Goal: Transaction & Acquisition: Purchase product/service

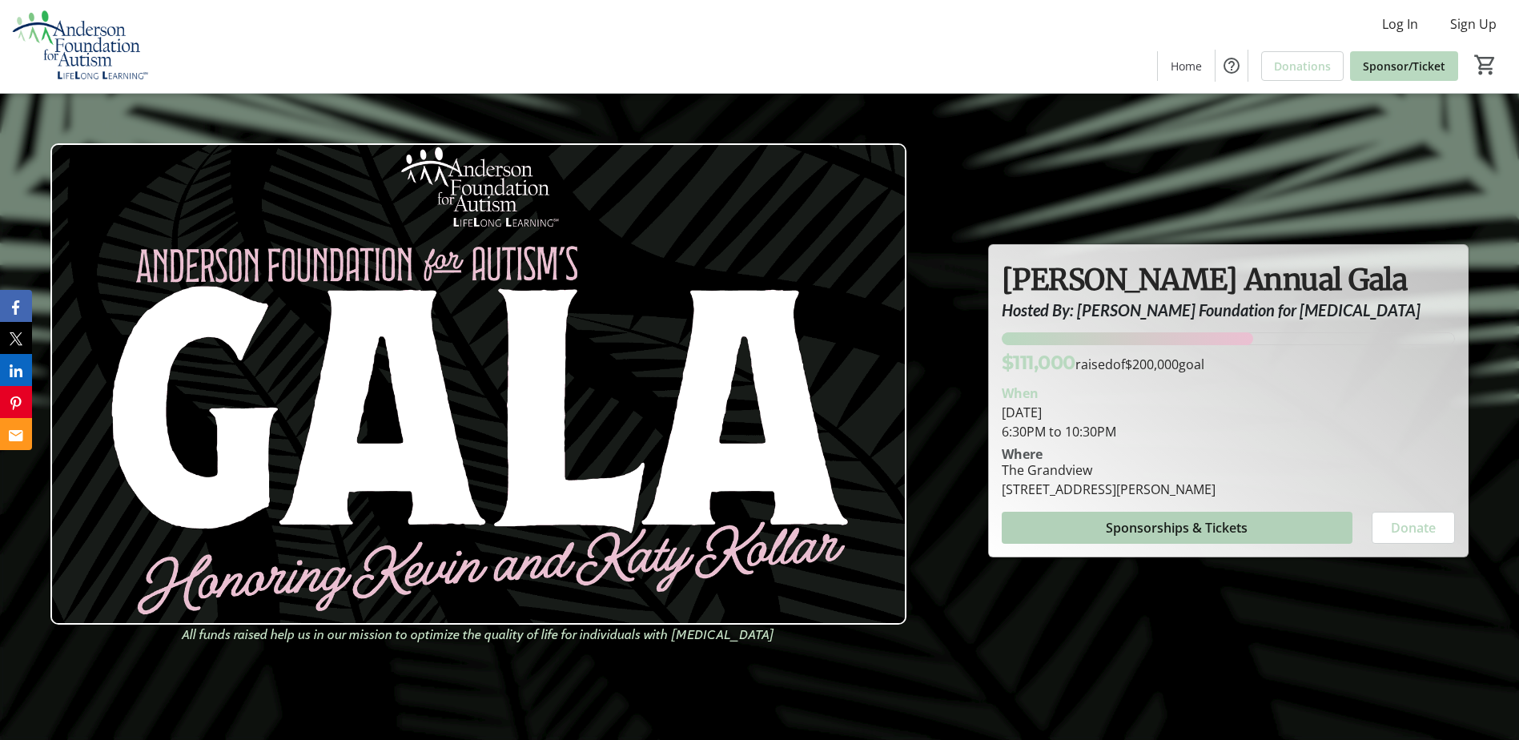
click at [1205, 521] on span "Sponsorships & Tickets" at bounding box center [1177, 527] width 142 height 19
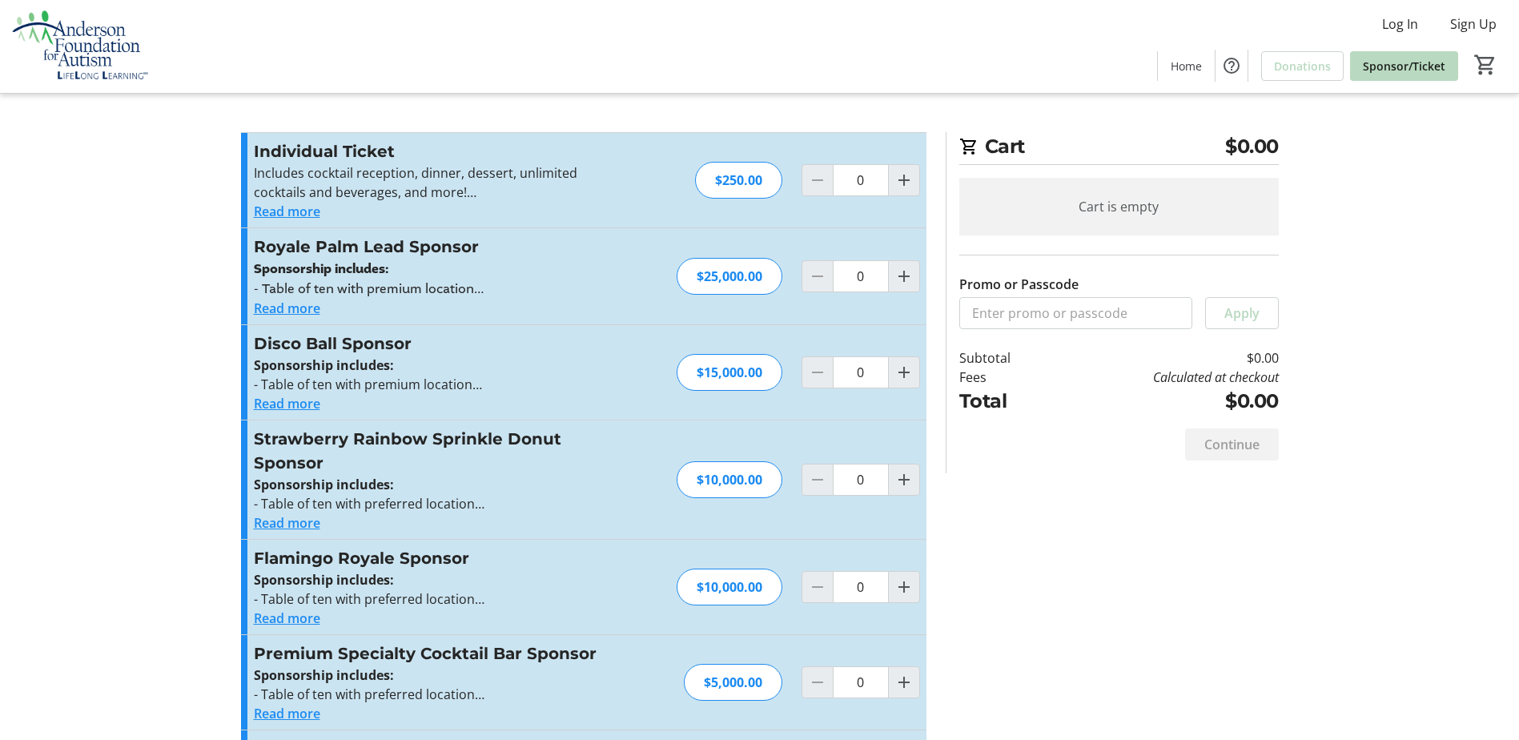
click at [274, 208] on button "Read more" at bounding box center [287, 211] width 66 height 19
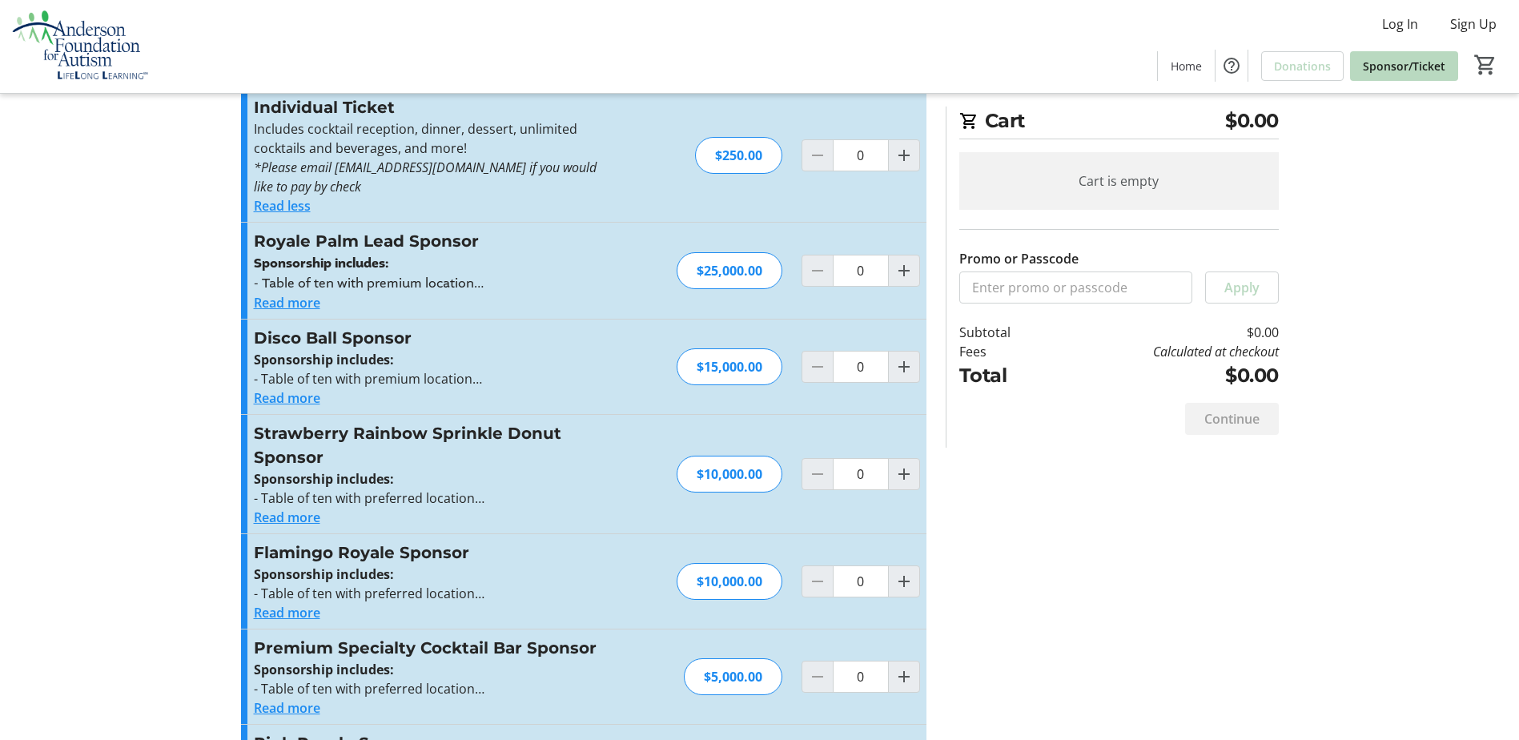
scroll to position [43, 0]
click at [299, 513] on button "Read more" at bounding box center [287, 517] width 66 height 19
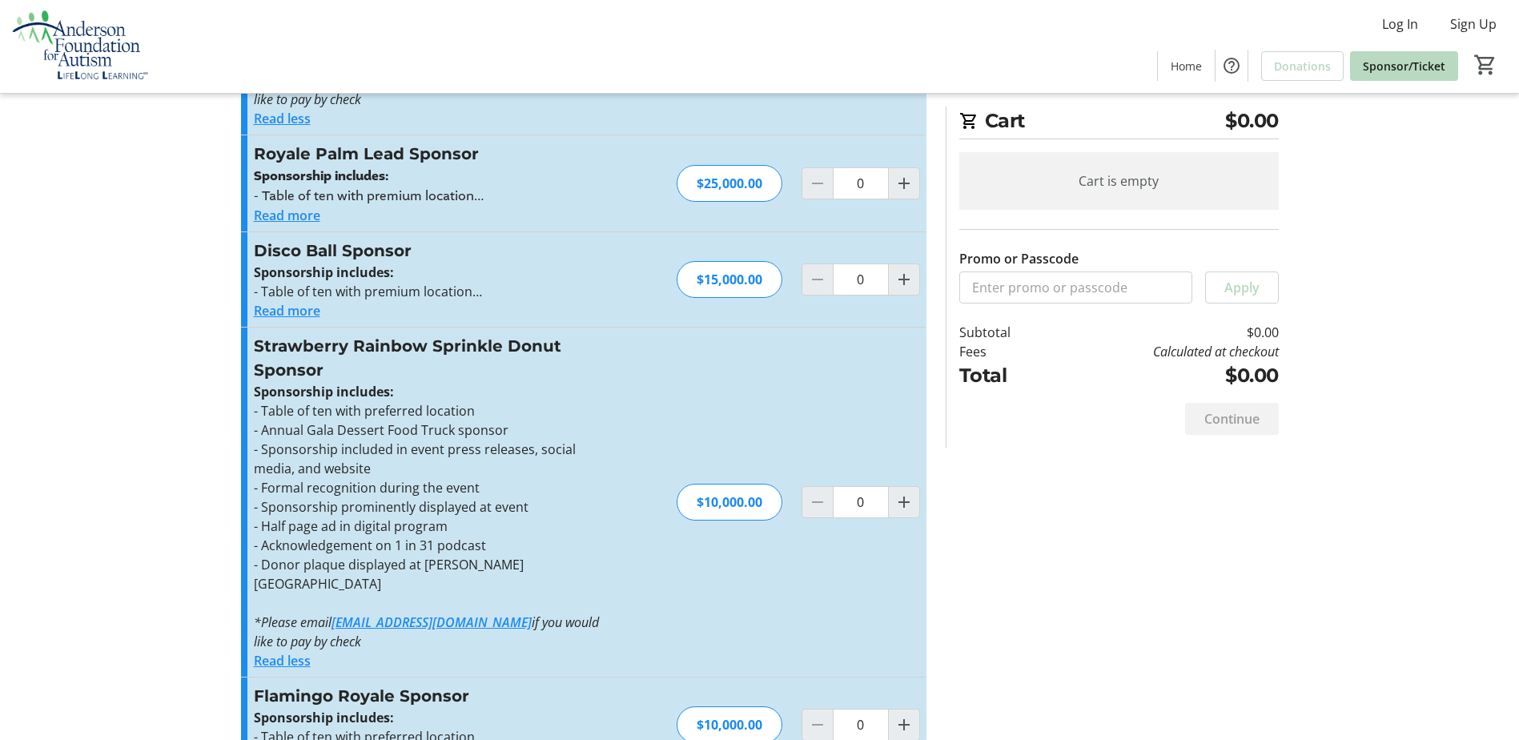
scroll to position [0, 0]
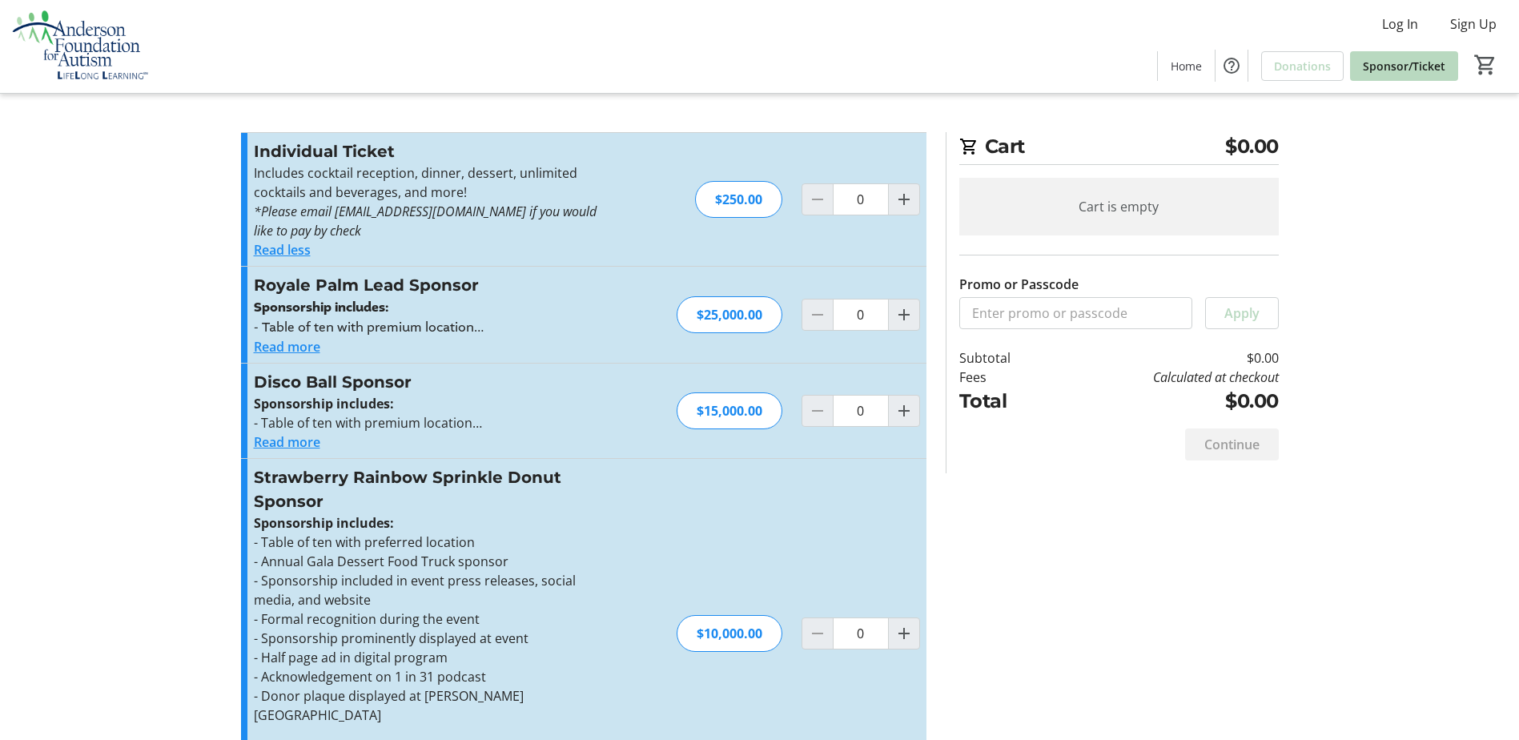
click at [306, 345] on button "Read more" at bounding box center [287, 346] width 66 height 19
